Goal: Task Accomplishment & Management: Manage account settings

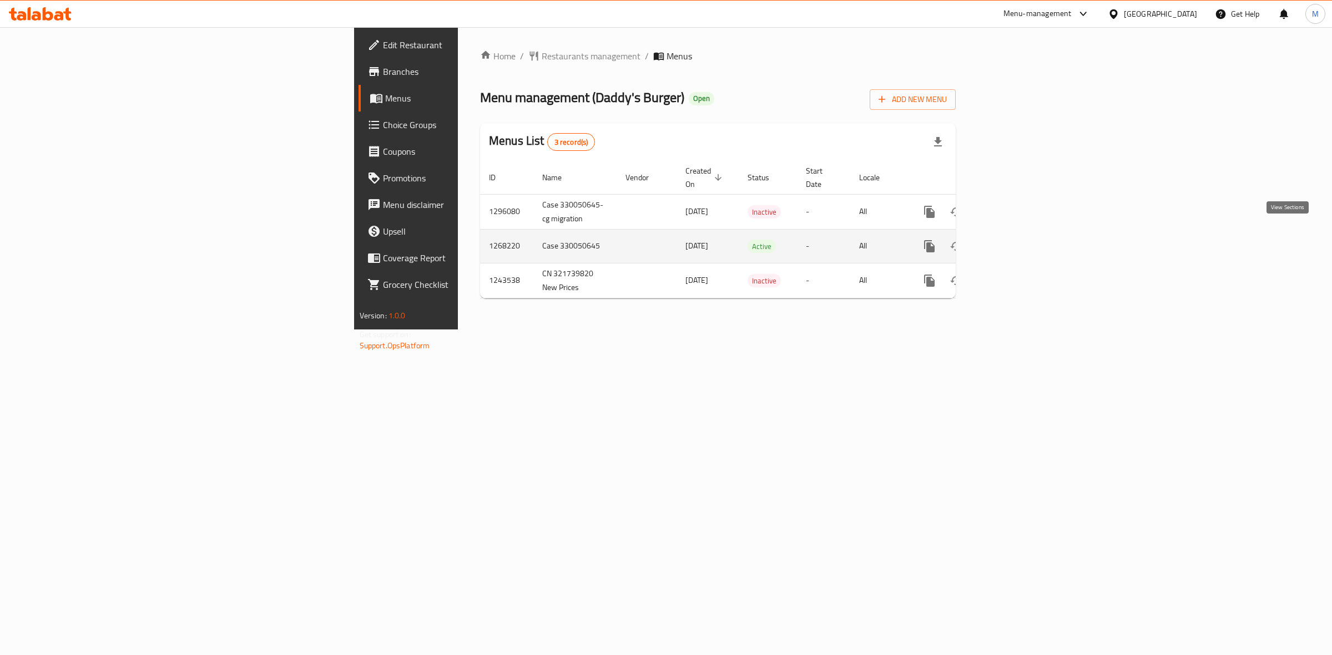
click at [1016, 240] on icon "enhanced table" at bounding box center [1009, 246] width 13 height 13
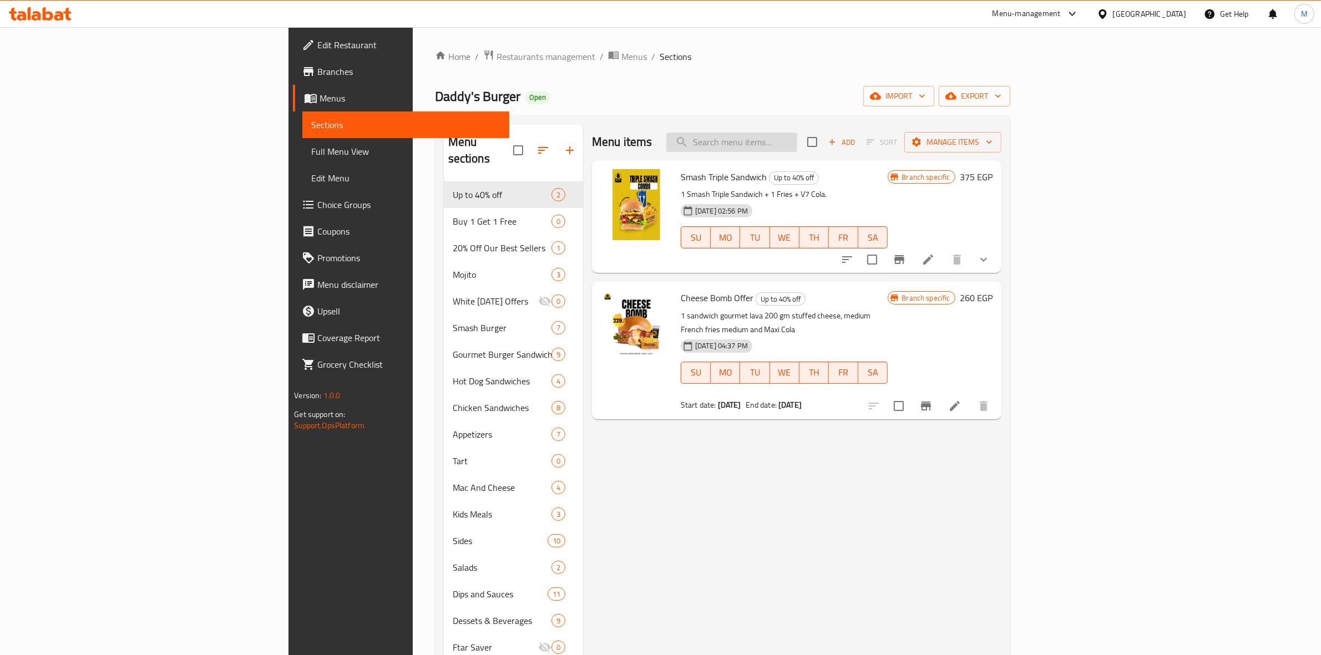
click at [797, 143] on input "search" at bounding box center [731, 142] width 131 height 19
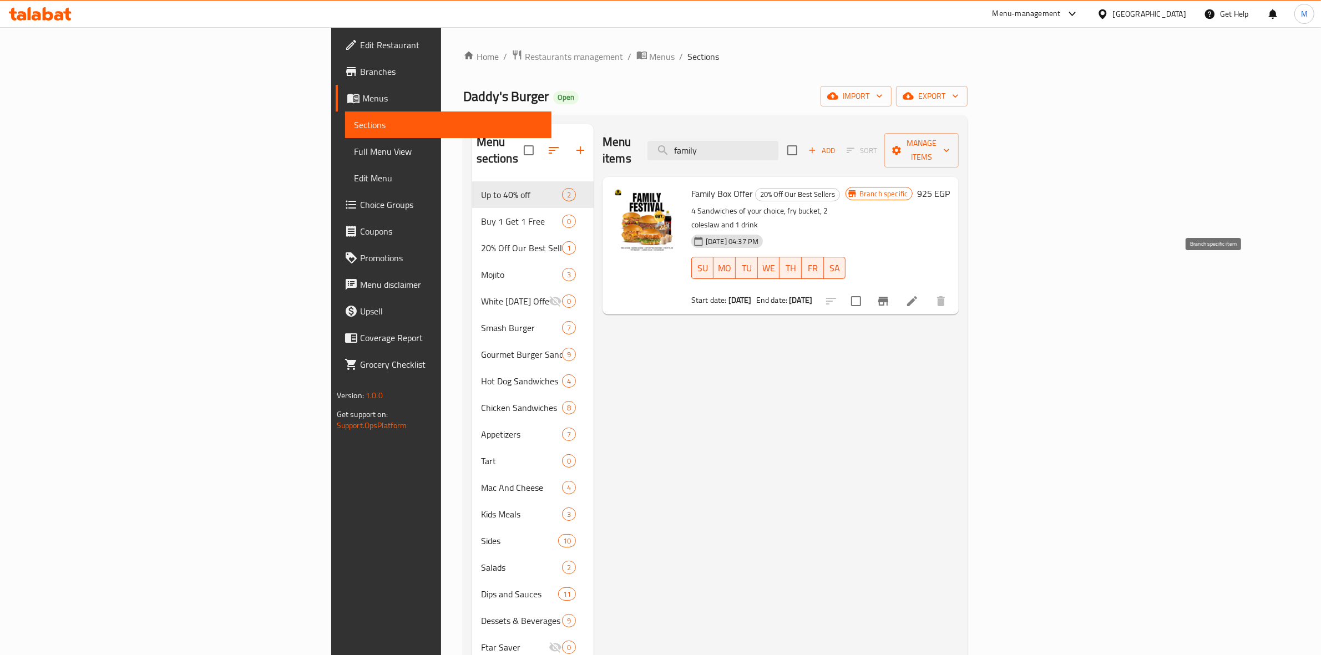
type input "family"
click at [888, 297] on icon "Branch-specific-item" at bounding box center [883, 301] width 10 height 9
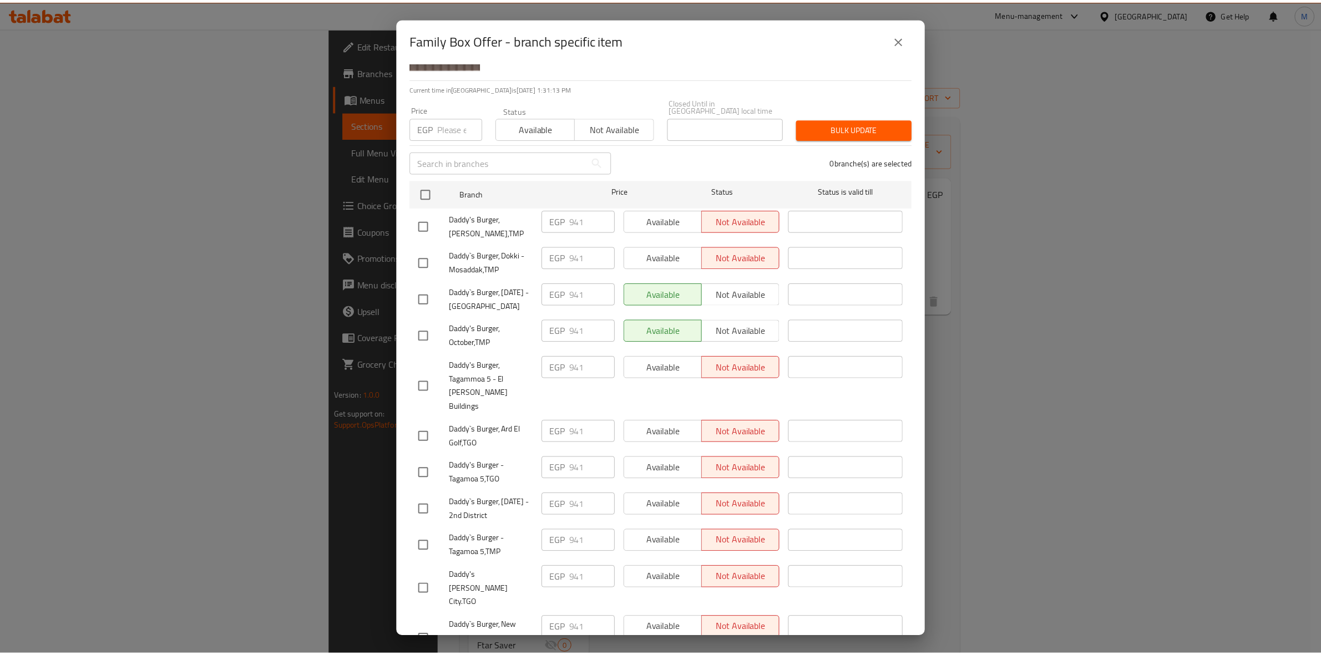
scroll to position [68, 0]
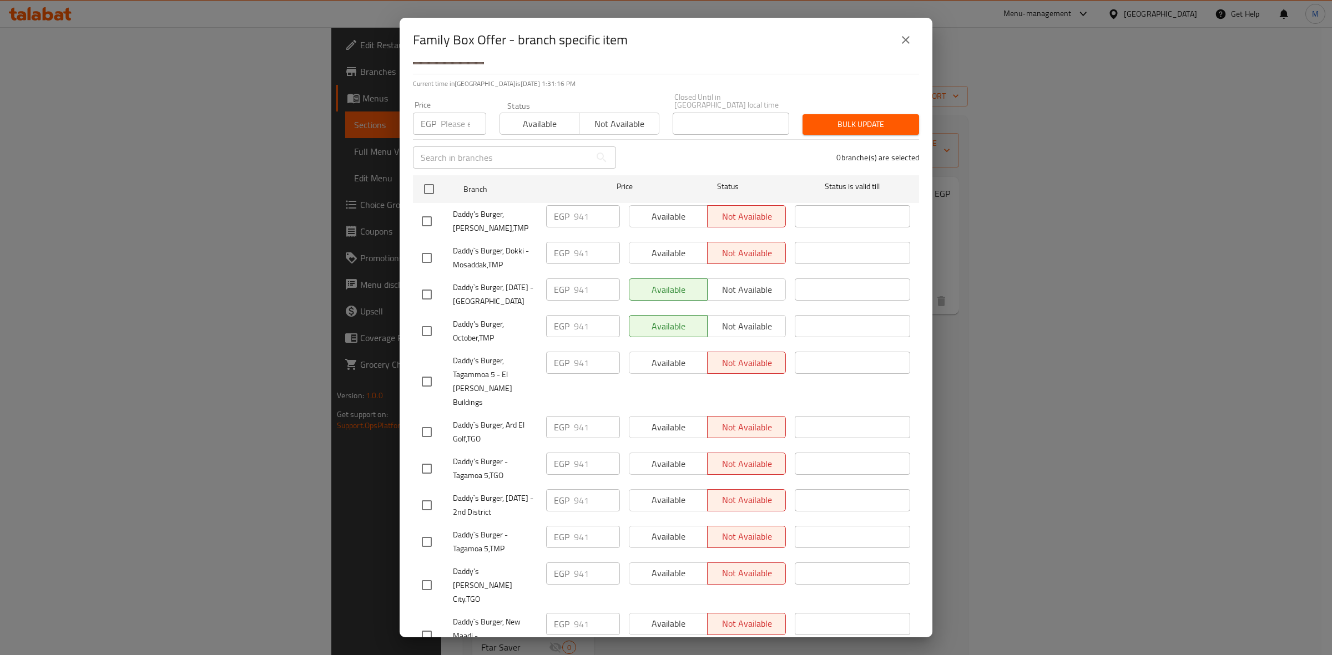
click at [891, 201] on div "​" at bounding box center [852, 221] width 124 height 41
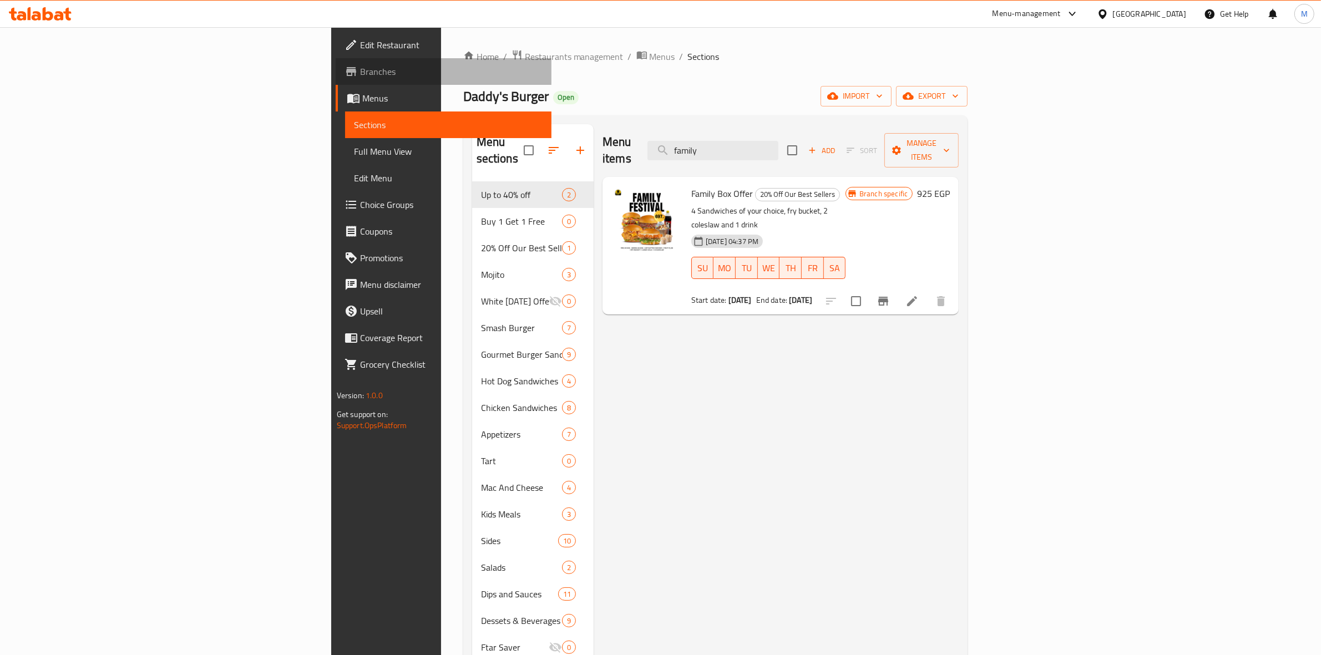
click at [360, 67] on span "Branches" at bounding box center [451, 71] width 183 height 13
